Goal: Information Seeking & Learning: Learn about a topic

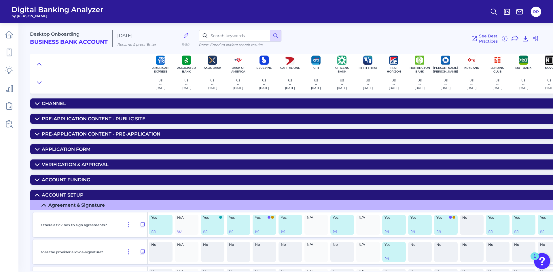
scroll to position [1270, 193]
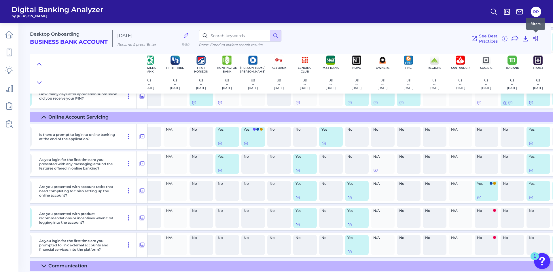
click at [535, 41] on icon at bounding box center [535, 38] width 7 height 7
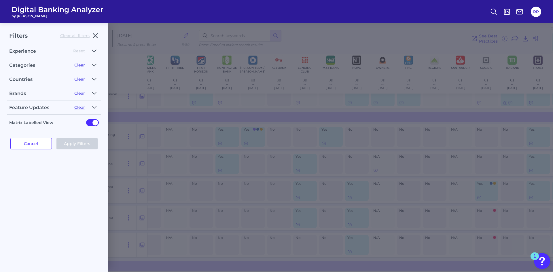
click at [94, 53] on icon "button" at bounding box center [94, 51] width 5 height 7
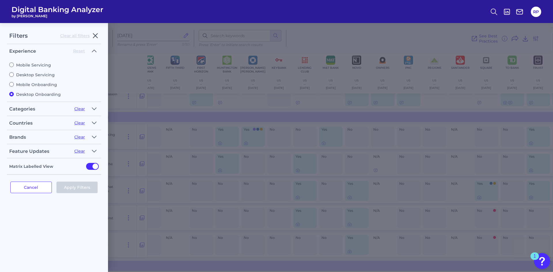
click at [39, 73] on label "Desktop Servicing" at bounding box center [54, 74] width 90 height 5
click at [14, 73] on input "Desktop Servicing" at bounding box center [11, 74] width 5 height 5
radio input "true"
radio input "false"
click at [76, 188] on button "Apply Filters" at bounding box center [76, 188] width 41 height 12
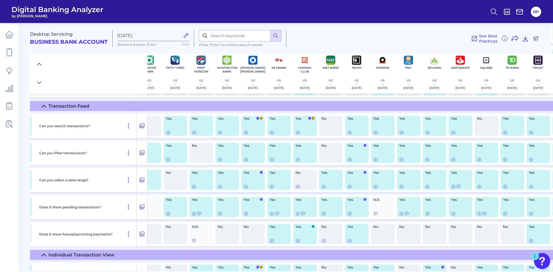
click at [39, 64] on icon at bounding box center [39, 64] width 5 height 6
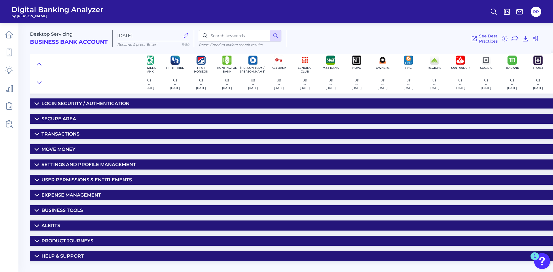
scroll to position [0, 193]
click at [113, 162] on summary "Settings and Profile Management" at bounding box center [246, 165] width 817 height 10
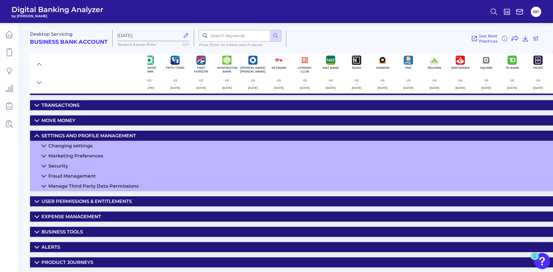
scroll to position [43, 193]
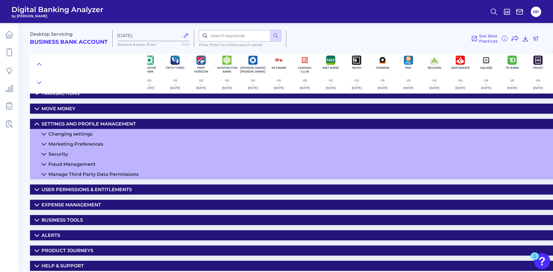
click at [80, 221] on summary "Business Tools" at bounding box center [246, 220] width 817 height 10
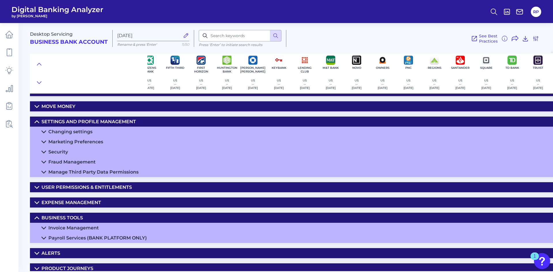
click at [87, 207] on summary "Expense Management" at bounding box center [246, 203] width 817 height 10
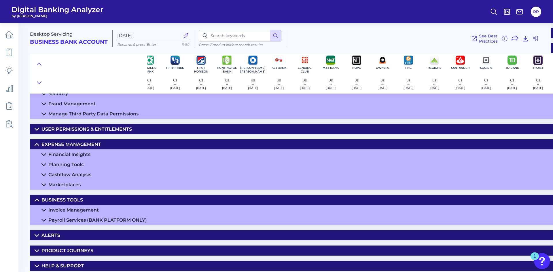
scroll to position [103, 193]
click at [55, 252] on summary "Product Journeys" at bounding box center [246, 251] width 817 height 10
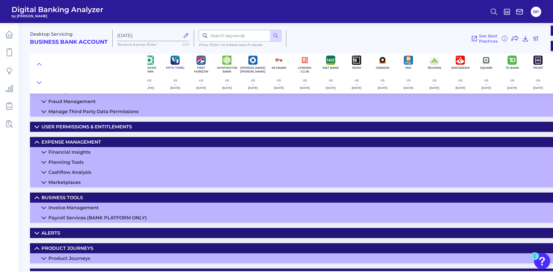
scroll to position [113, 193]
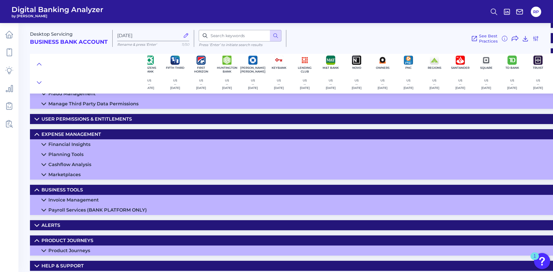
click at [67, 261] on summary "Help & Support" at bounding box center [246, 266] width 817 height 10
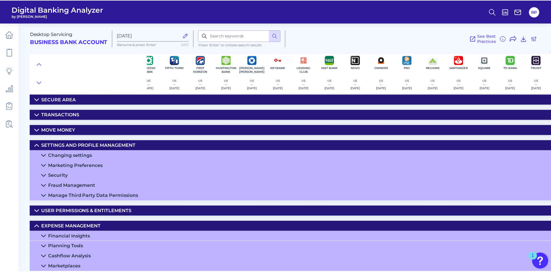
scroll to position [18, 193]
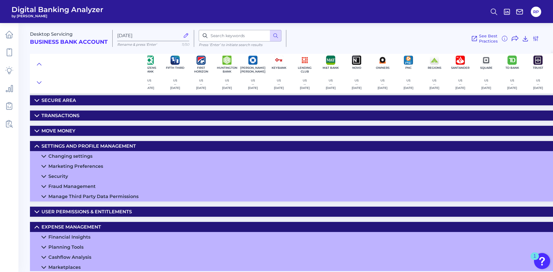
click at [117, 210] on div "User Permissions & Entitlements" at bounding box center [86, 211] width 90 height 5
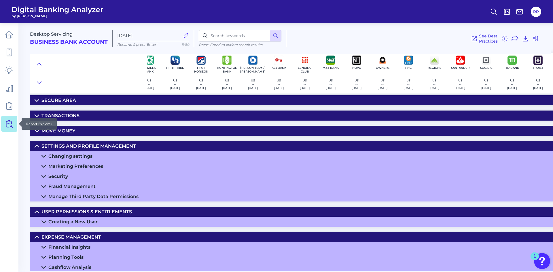
click at [8, 124] on icon at bounding box center [9, 124] width 8 height 8
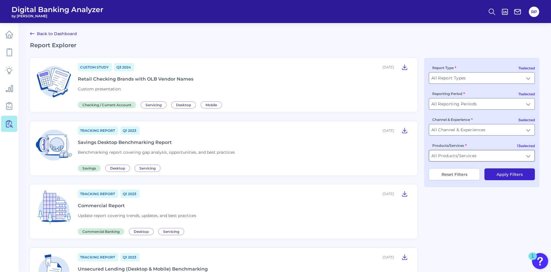
click at [475, 156] on input "All Products/Services" at bounding box center [481, 155] width 105 height 11
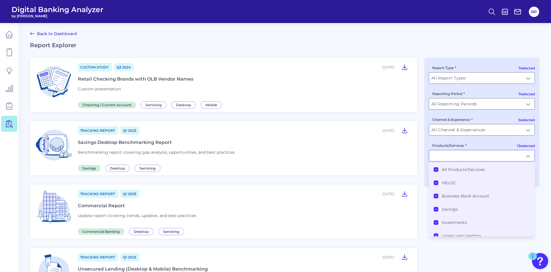
type input "All Products/Services"
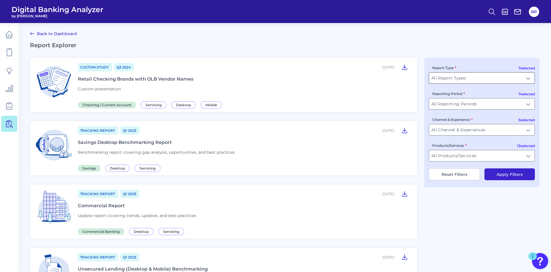
click at [490, 81] on input "All Report Types" at bounding box center [481, 78] width 105 height 11
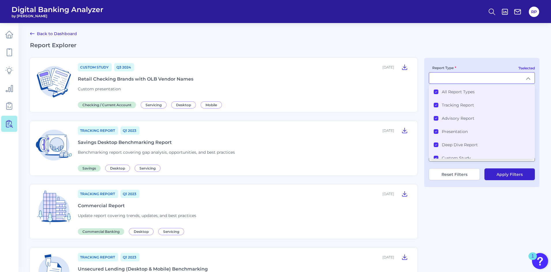
type input "All Report Types"
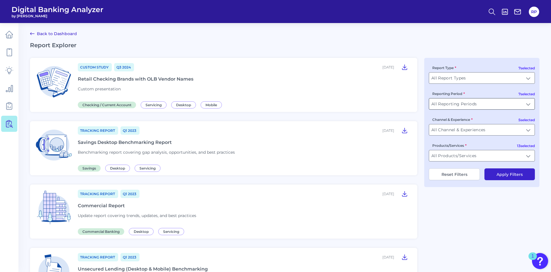
click at [469, 107] on input "All Reporting Periods" at bounding box center [481, 103] width 105 height 11
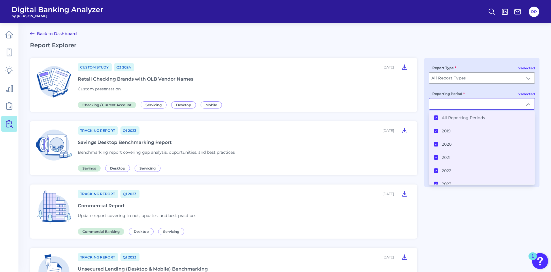
type input "All Reporting Periods"
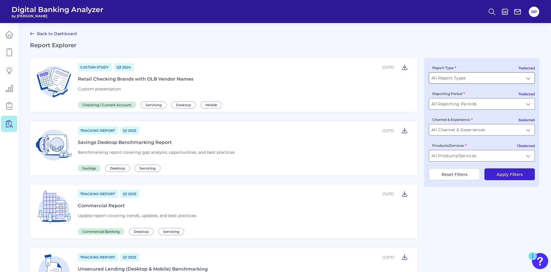
click at [474, 75] on input "All Report Types" at bounding box center [481, 78] width 105 height 11
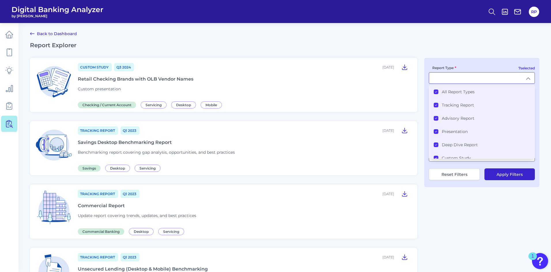
click at [460, 94] on li "All Report Types" at bounding box center [481, 91] width 105 height 13
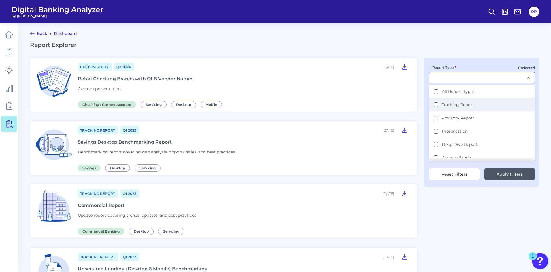
click at [458, 103] on label "Tracking Report" at bounding box center [457, 104] width 32 height 5
type input "Tracking Report"
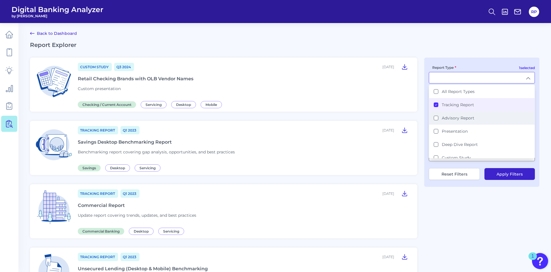
scroll to position [1, 0]
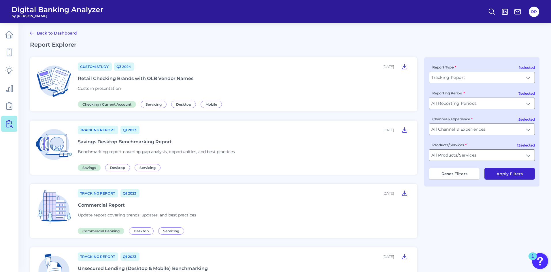
click at [476, 135] on div "1 selected Report Type Tracking Report Tracking Report 7 selected Reporting Per…" at bounding box center [481, 121] width 115 height 129
click at [476, 134] on input "All Channel & Experiences" at bounding box center [481, 129] width 105 height 11
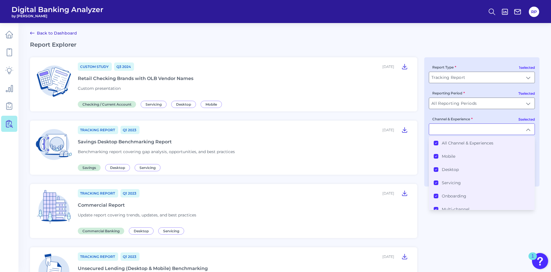
click at [460, 144] on label "All Channel & Experiences" at bounding box center [467, 143] width 52 height 5
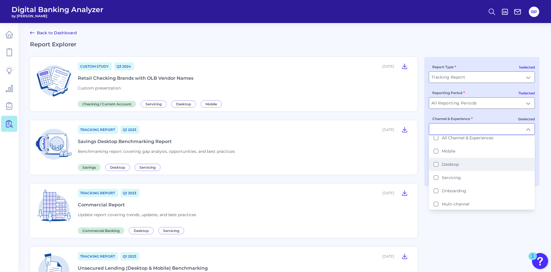
scroll to position [6, 0]
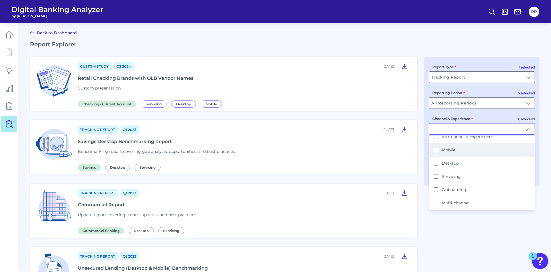
click at [453, 153] on li "Mobile" at bounding box center [481, 149] width 105 height 13
click at [454, 160] on li "Desktop" at bounding box center [481, 162] width 105 height 13
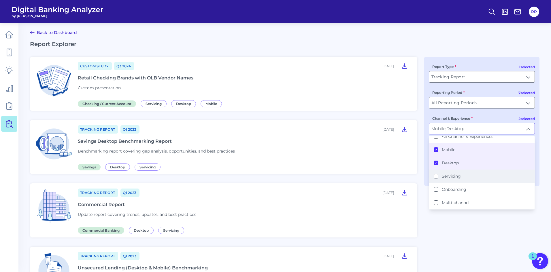
scroll to position [1, 0]
click at [454, 176] on label "Servicing" at bounding box center [450, 175] width 19 height 5
type input "Mobile, Desktop, Servicing"
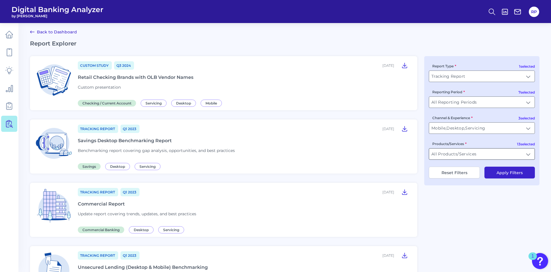
click at [460, 156] on input "All Products/Services" at bounding box center [481, 154] width 105 height 11
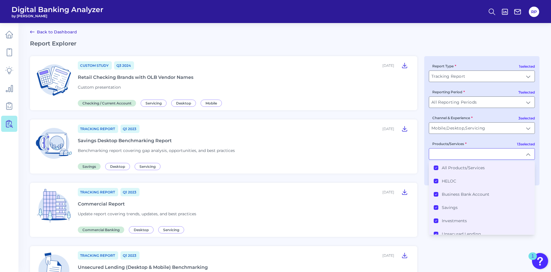
click at [452, 171] on li "All Products/Services" at bounding box center [481, 167] width 105 height 13
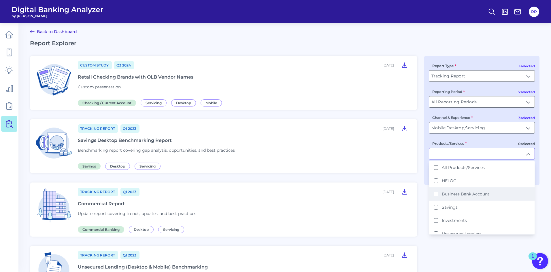
click at [460, 195] on label "Business Bank Account" at bounding box center [465, 194] width 48 height 5
type input "Business Bank Account"
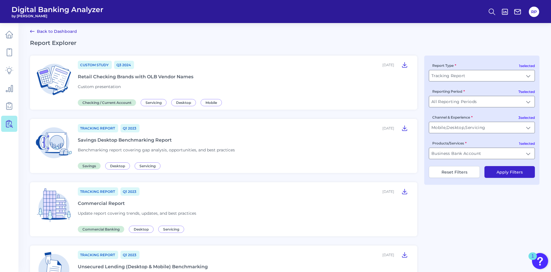
click at [498, 170] on button "Apply Filters" at bounding box center [509, 172] width 50 height 12
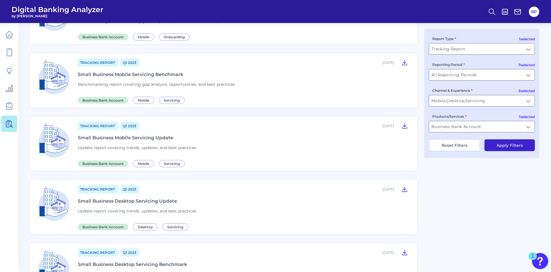
scroll to position [0, 0]
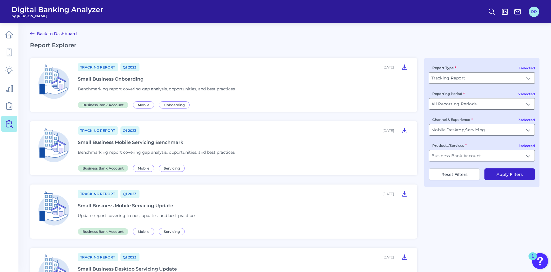
click at [533, 14] on button "RP" at bounding box center [533, 12] width 10 height 10
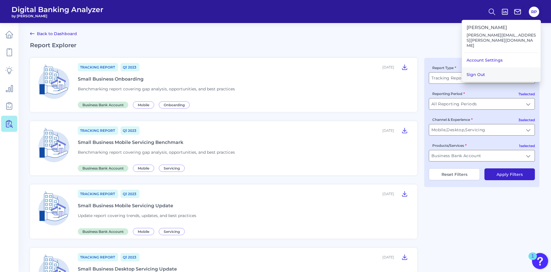
click at [481, 68] on button "Sign Out" at bounding box center [501, 74] width 79 height 14
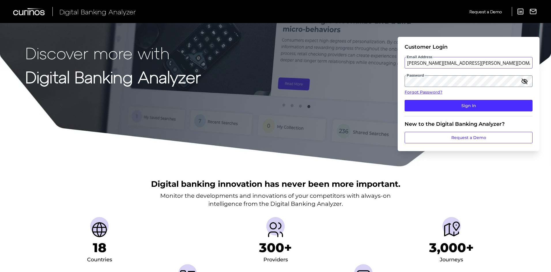
click at [456, 61] on input "[PERSON_NAME][EMAIL_ADDRESS][PERSON_NAME][DOMAIN_NAME]" at bounding box center [468, 63] width 128 height 12
type input "[PERSON_NAME][EMAIL_ADDRESS][PERSON_NAME][DOMAIN_NAME]"
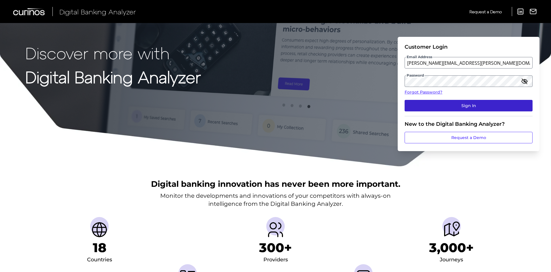
click at [462, 111] on button "Sign In" at bounding box center [468, 106] width 128 height 12
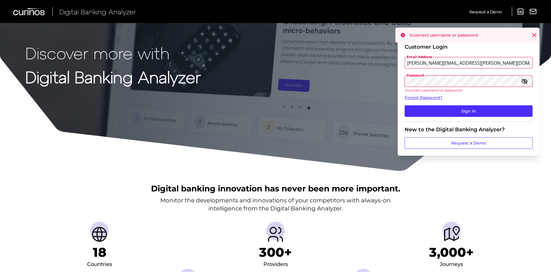
click at [399, 83] on form "Customer Login Email Address [PERSON_NAME][EMAIL_ADDRESS][PERSON_NAME][DOMAIN_N…" at bounding box center [468, 96] width 142 height 119
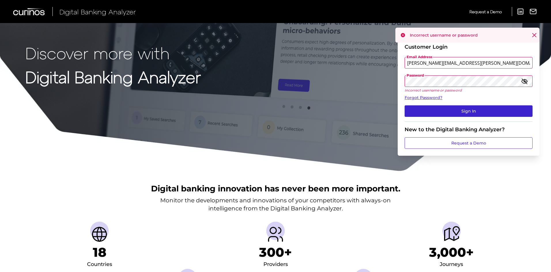
click at [416, 110] on button "Sign In" at bounding box center [468, 111] width 128 height 12
